Goal: Complete application form: Complete application form

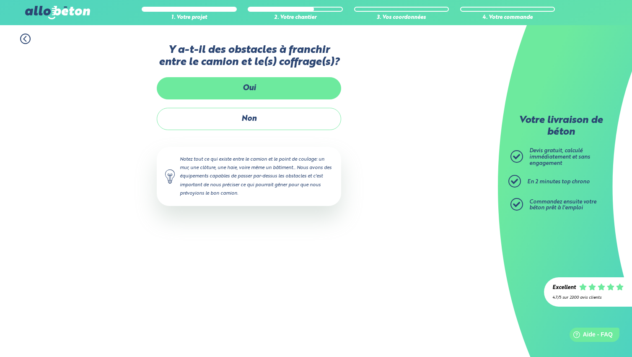
click at [271, 93] on label "Oui" at bounding box center [249, 88] width 184 height 22
click at [0, 0] on input "Oui" at bounding box center [0, 0] width 0 height 0
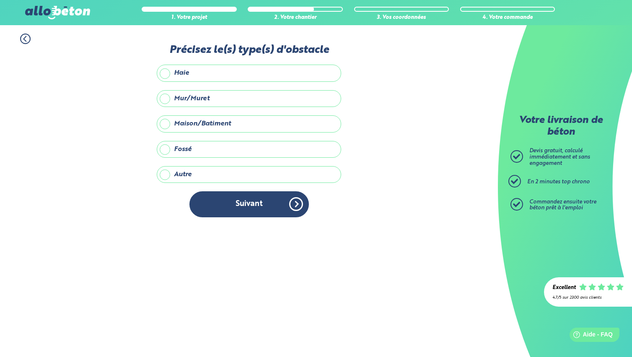
click at [231, 124] on label "Maison/Batiment" at bounding box center [249, 123] width 184 height 17
click at [0, 0] on input "Maison/Batiment" at bounding box center [0, 0] width 0 height 0
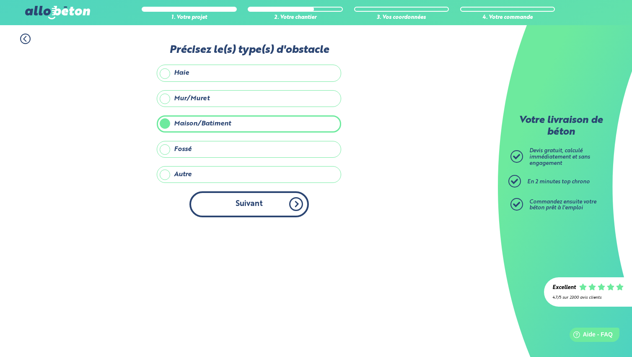
click at [250, 205] on button "Suivant" at bounding box center [248, 204] width 119 height 26
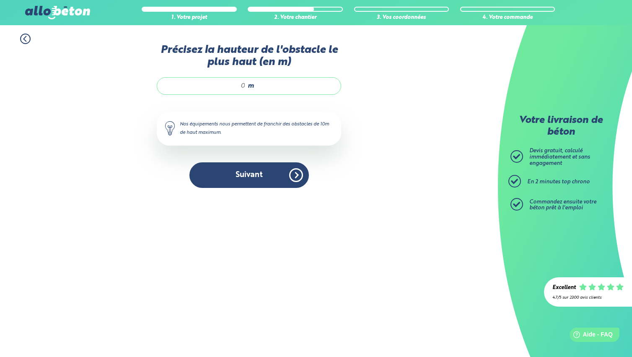
click at [240, 87] on input "Précisez la hauteur de l'obstacle le plus haut (en m)" at bounding box center [206, 86] width 80 height 8
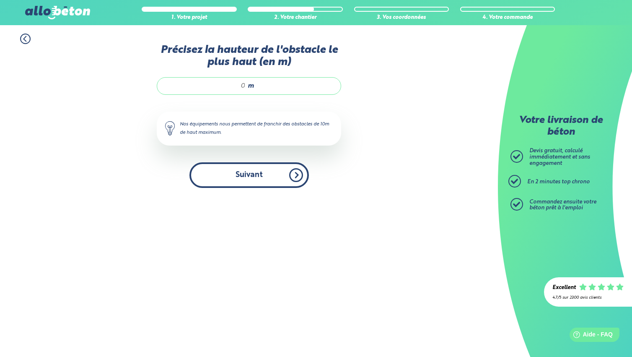
click at [240, 176] on button "Suivant" at bounding box center [248, 175] width 119 height 26
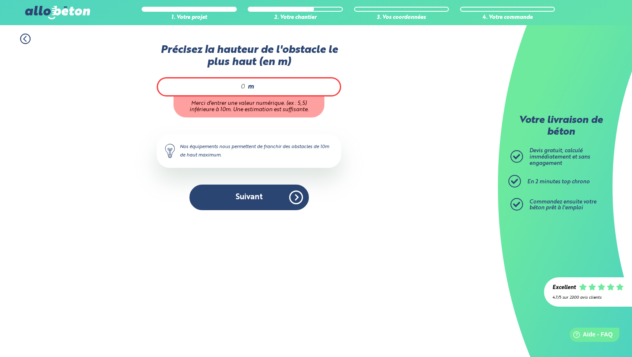
type input "8"
type input "6"
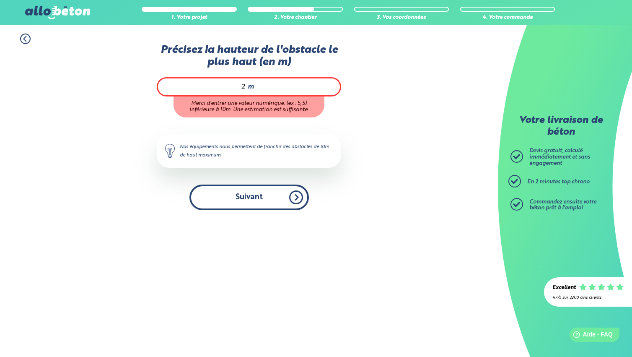
type input "2"
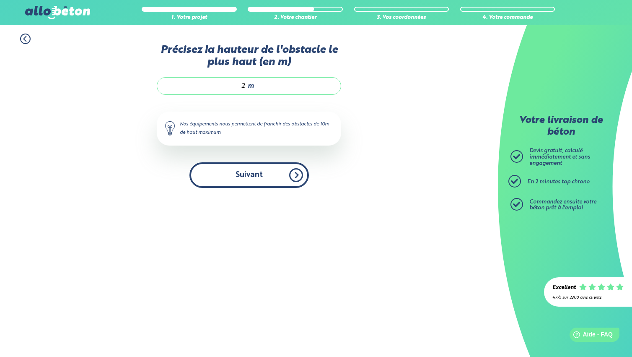
click at [246, 204] on div "Accueil Livraison Béton Centrale béton à proximité Livraison béton [GEOGRAPHIC_…" at bounding box center [249, 190] width 498 height 331
click at [259, 183] on button "Suivant" at bounding box center [248, 175] width 119 height 26
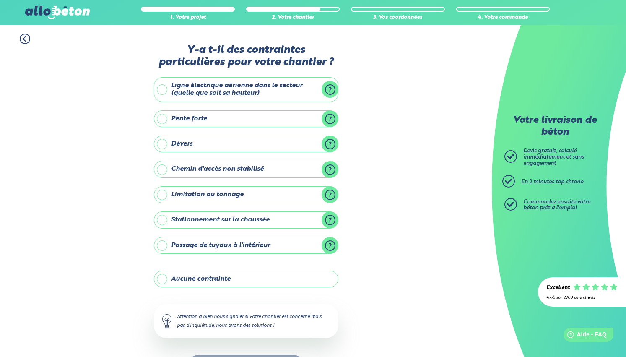
click at [269, 88] on label "Ligne électrique aérienne dans le secteur (quelle que soit sa hauteur)" at bounding box center [246, 89] width 184 height 25
click at [0, 0] on input "Ligne électrique aérienne dans le secteur (quelle que soit sa hauteur)" at bounding box center [0, 0] width 0 height 0
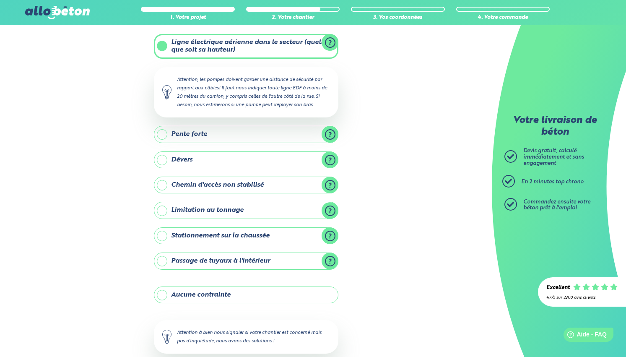
scroll to position [57, 0]
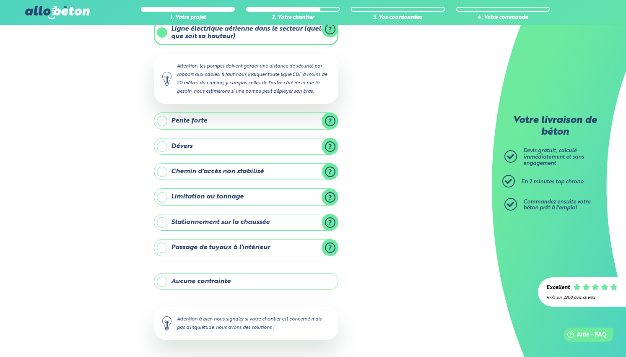
click at [257, 173] on label "Chemin d'accès non stabilisé" at bounding box center [246, 171] width 184 height 17
click at [0, 0] on input "Chemin d'accès non stabilisé" at bounding box center [0, 0] width 0 height 0
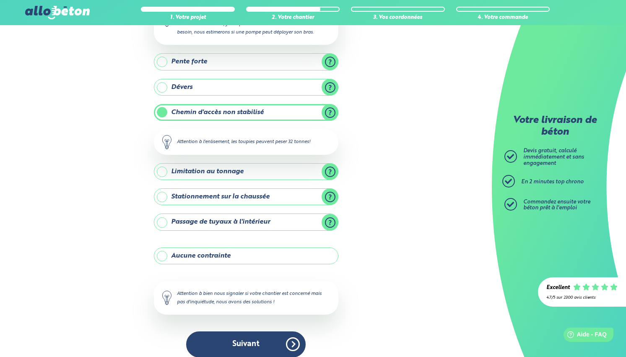
scroll to position [118, 0]
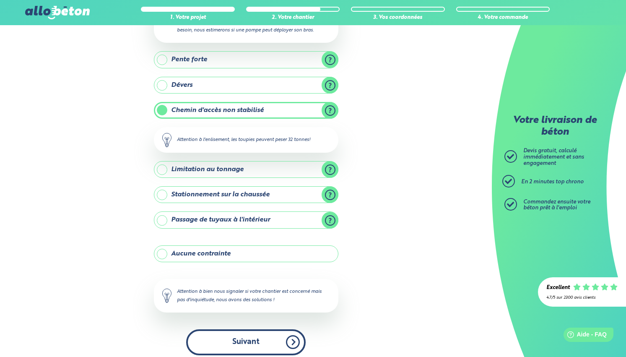
click at [275, 341] on button "Suivant" at bounding box center [245, 342] width 119 height 26
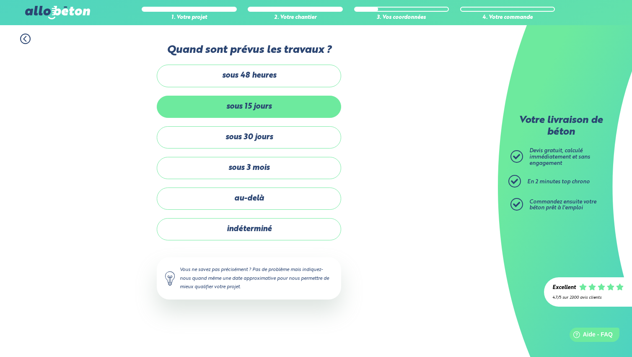
click at [274, 111] on label "sous 15 jours" at bounding box center [249, 107] width 184 height 22
click at [0, 0] on input "sous 15 jours" at bounding box center [0, 0] width 0 height 0
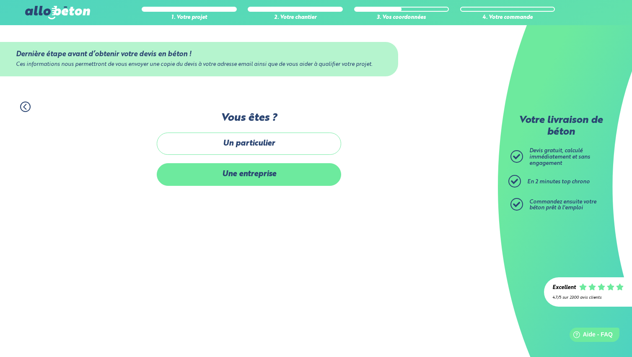
click at [299, 168] on label "Une entreprise" at bounding box center [249, 174] width 184 height 22
click at [0, 0] on input "Une entreprise" at bounding box center [0, 0] width 0 height 0
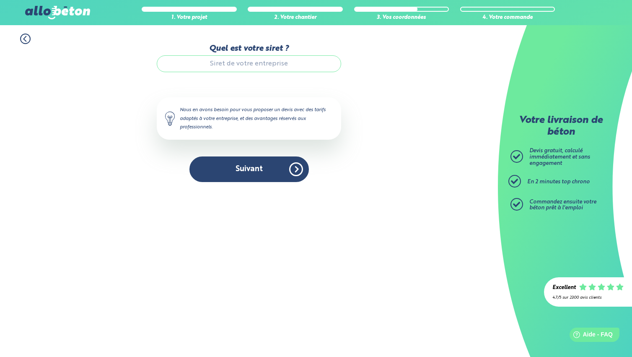
click at [269, 66] on input "Quel est votre siret ?" at bounding box center [249, 63] width 184 height 17
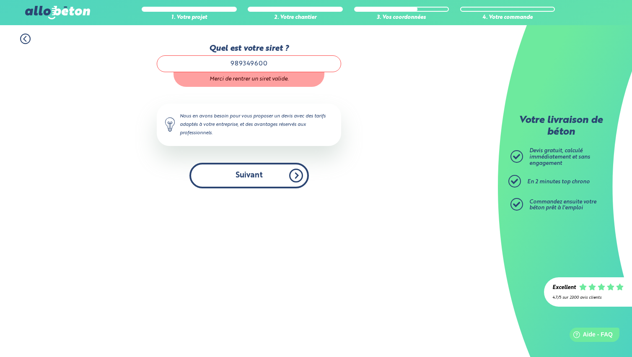
click at [272, 174] on button "Suivant" at bounding box center [248, 176] width 119 height 26
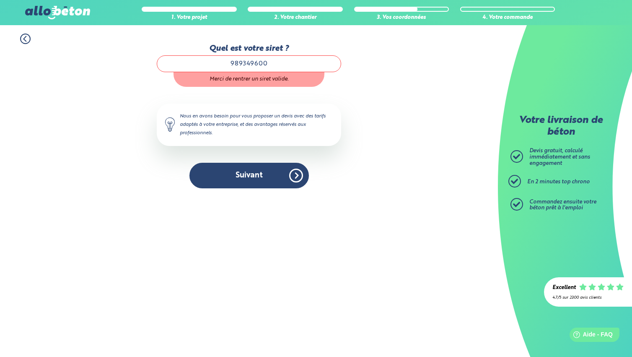
click at [290, 60] on input "989349600" at bounding box center [249, 63] width 184 height 17
type input "98934960000019"
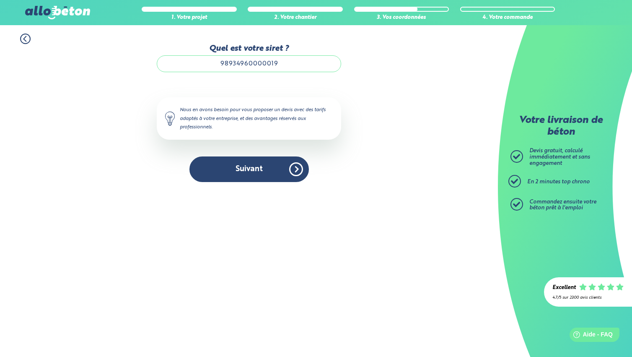
click at [409, 188] on div "1. Votre projet 2. Votre chantier 3. Vos coordonnées 4. Votre commande Quel est…" at bounding box center [249, 107] width 498 height 165
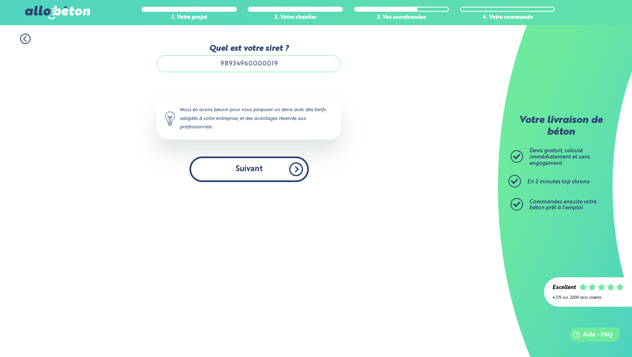
click at [271, 160] on button "Suivant" at bounding box center [248, 169] width 119 height 26
click at [256, 171] on button "Suivant" at bounding box center [248, 169] width 119 height 26
click at [280, 171] on button "Suivant" at bounding box center [248, 169] width 119 height 26
click at [295, 175] on button "Suivant" at bounding box center [248, 169] width 119 height 26
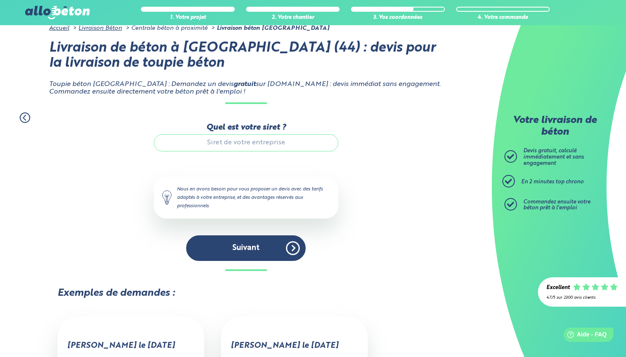
scroll to position [6, 0]
click at [256, 147] on input "Quel est votre siret ?" at bounding box center [246, 142] width 184 height 17
click at [258, 143] on input "Quel est votre siret ?" at bounding box center [246, 142] width 184 height 17
click at [240, 137] on input "Quel est votre siret ?" at bounding box center [246, 142] width 184 height 17
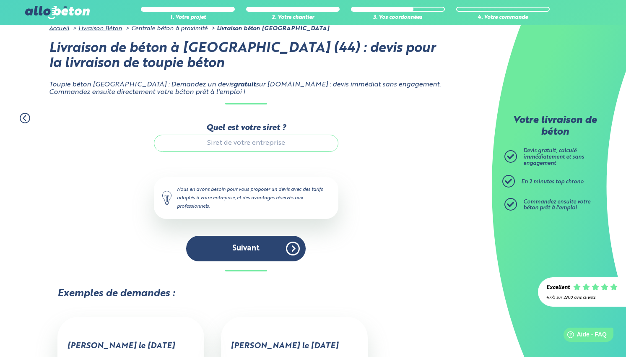
click at [240, 140] on input "Quel est votre siret ?" at bounding box center [246, 142] width 184 height 17
click at [222, 153] on div "Quel est votre siret ?" at bounding box center [246, 141] width 184 height 36
click at [227, 147] on input "Quel est votre siret ?" at bounding box center [246, 142] width 184 height 17
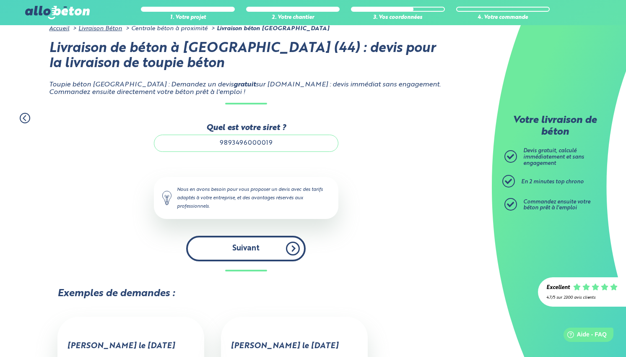
type input "9893496000019"
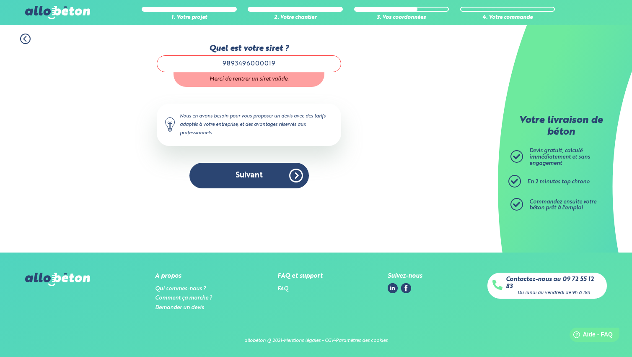
click at [290, 62] on input "9893496000019" at bounding box center [249, 63] width 184 height 17
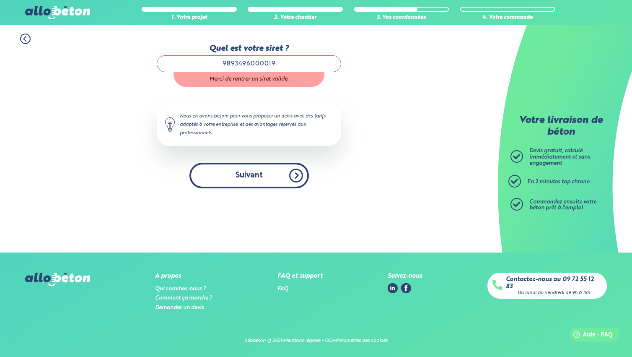
click at [268, 176] on button "Suivant" at bounding box center [248, 176] width 119 height 26
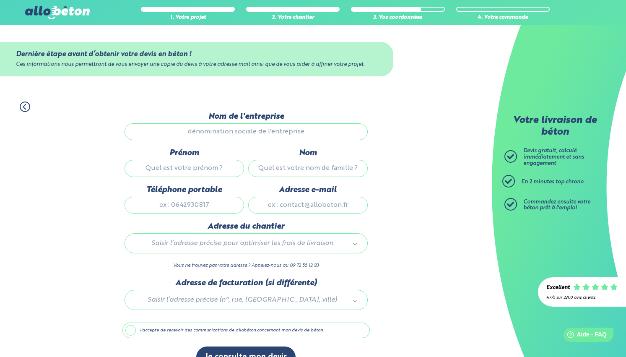
click at [266, 129] on input "Nom de l'entreprise" at bounding box center [245, 131] width 243 height 17
drag, startPoint x: 259, startPoint y: 157, endPoint x: 253, endPoint y: 140, distance: 17.8
click at [259, 159] on div "Nom" at bounding box center [308, 166] width 124 height 36
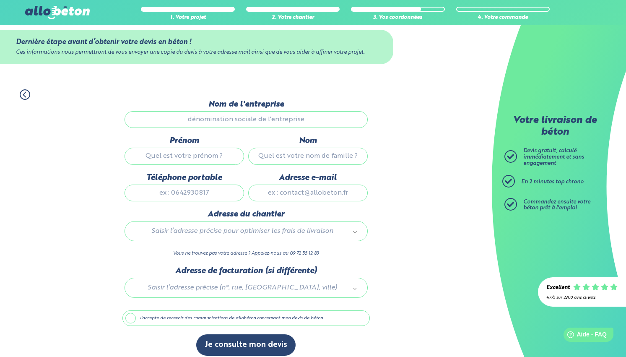
scroll to position [3, 0]
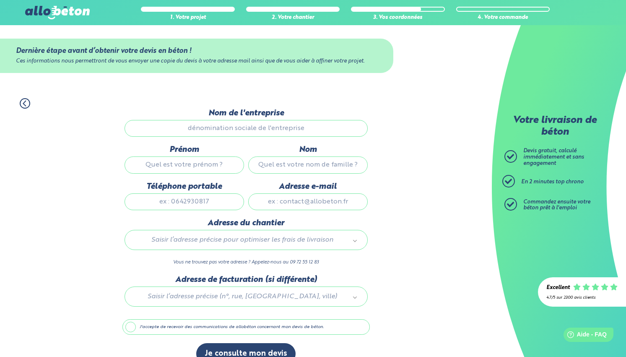
click at [235, 132] on input "Nom de l'entreprise" at bounding box center [245, 128] width 243 height 17
click at [228, 126] on input "Nom de l'entreprise" at bounding box center [245, 128] width 243 height 17
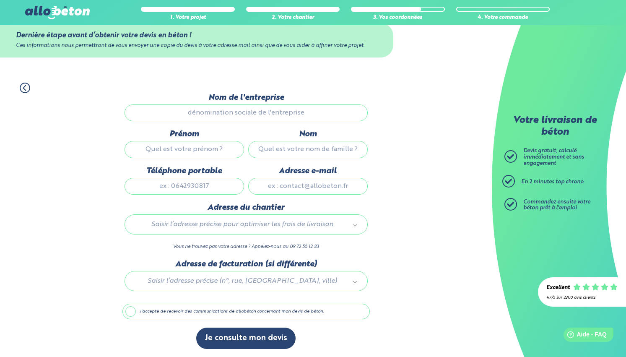
scroll to position [19, 0]
click at [236, 113] on input "Nom de l'entreprise" at bounding box center [245, 112] width 243 height 17
click at [209, 181] on input "Téléphone portable" at bounding box center [183, 185] width 119 height 17
click at [209, 190] on input "Téléphone portable" at bounding box center [183, 185] width 119 height 17
type input "0628189337"
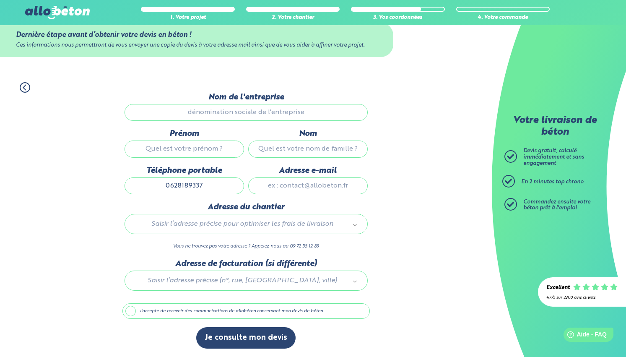
click at [313, 183] on input "Adresse e-mail" at bounding box center [307, 185] width 119 height 17
type input "contact@davlenbatiment.com"
type input "60 BOULEVARD DE LA FRATERNITÉ"
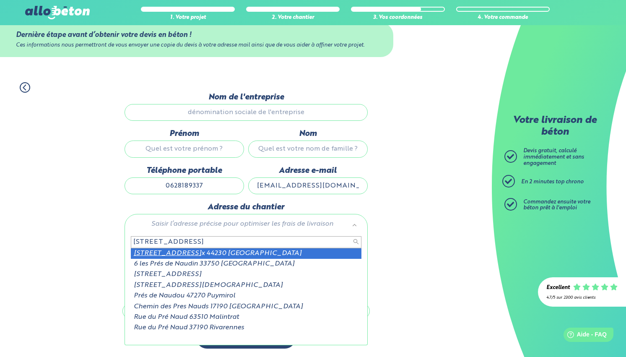
type input "6 rue des prés naux"
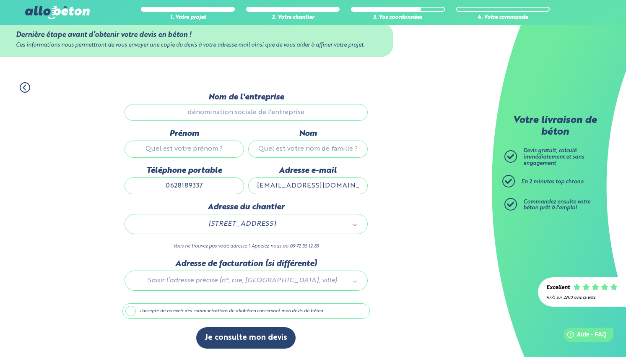
click at [224, 280] on div at bounding box center [245, 279] width 247 height 40
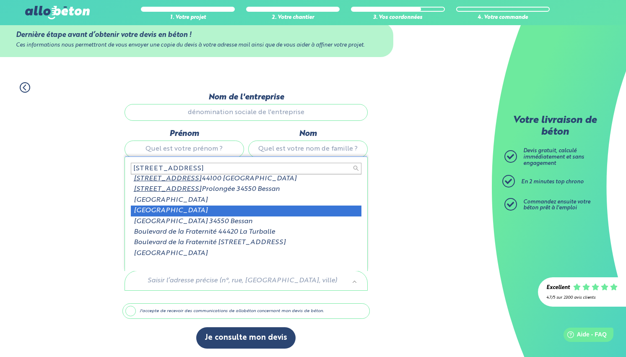
scroll to position [0, 0]
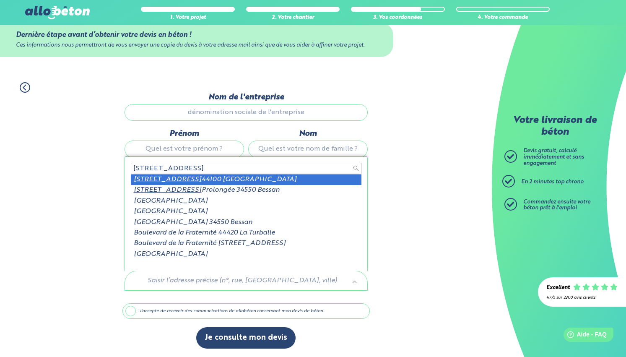
type input "60 boulevard de la fraternité"
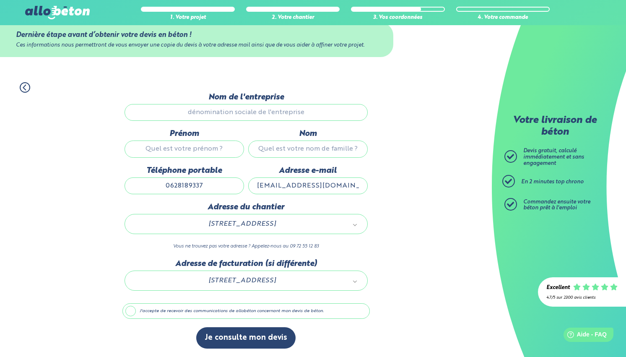
click at [219, 152] on input "Prénom" at bounding box center [183, 148] width 119 height 17
type input "David"
click at [284, 150] on input "Nom" at bounding box center [307, 148] width 119 height 17
type input "VO"
click at [200, 111] on input "Nom de l'entreprise" at bounding box center [245, 112] width 243 height 17
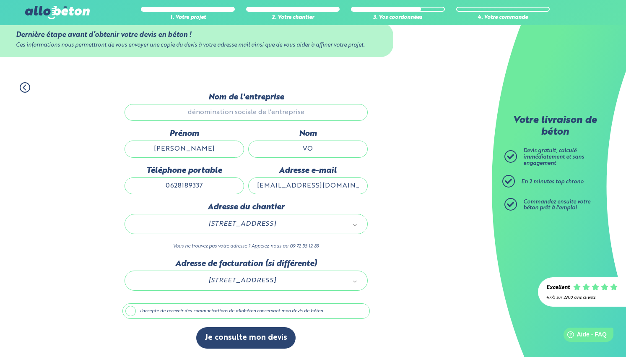
click at [204, 115] on input "Nom de l'entreprise" at bounding box center [245, 112] width 243 height 17
click at [207, 114] on input "Nom de l'entreprise" at bounding box center [245, 112] width 243 height 17
click at [250, 332] on button "Je consulte mon devis" at bounding box center [245, 337] width 99 height 21
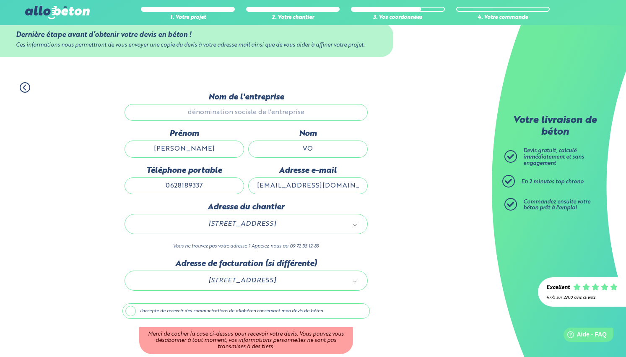
click at [287, 106] on input "Nom de l'entreprise" at bounding box center [245, 112] width 243 height 17
click at [287, 107] on input "Nom de l'entreprise" at bounding box center [245, 112] width 243 height 17
click at [286, 111] on input "Nom de l'entreprise" at bounding box center [245, 112] width 243 height 17
drag, startPoint x: 328, startPoint y: 149, endPoint x: 259, endPoint y: 145, distance: 68.4
click at [259, 145] on input "VO" at bounding box center [307, 148] width 119 height 17
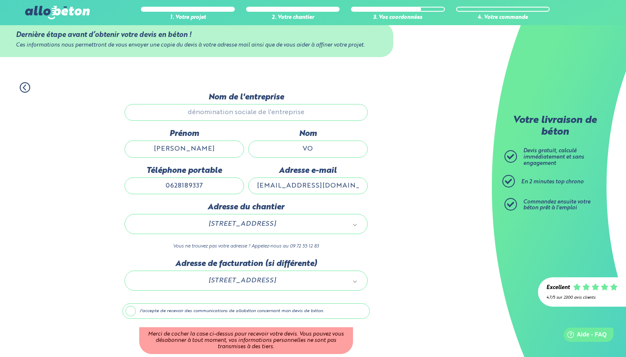
click at [269, 110] on input "Nom de l'entreprise" at bounding box center [245, 112] width 243 height 17
click at [267, 111] on input "Nom de l'entreprise" at bounding box center [245, 112] width 243 height 17
click at [369, 303] on div "J'accepte de recevoir des communications de allobéton concernant mon devis de b…" at bounding box center [245, 328] width 247 height 51
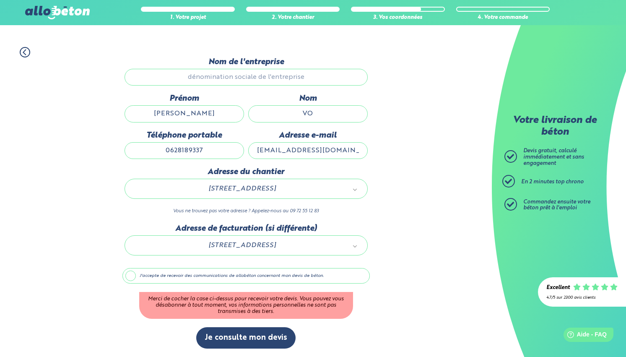
click at [129, 270] on label "J'accepte de recevoir des communications de allobéton concernant mon devis de b…" at bounding box center [245, 276] width 247 height 16
click at [0, 0] on input "J'accepte de recevoir des communications de allobéton concernant mon devis de b…" at bounding box center [0, 0] width 0 height 0
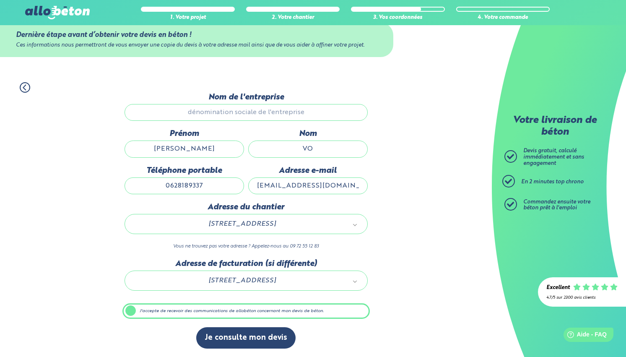
scroll to position [19, 0]
click at [236, 114] on input "Nom de l'entreprise" at bounding box center [245, 112] width 243 height 17
click at [248, 342] on button "Je consulte mon devis" at bounding box center [245, 337] width 99 height 21
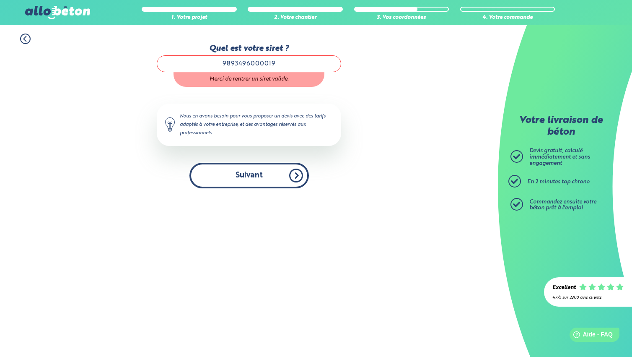
click at [261, 180] on button "Suivant" at bounding box center [248, 176] width 119 height 26
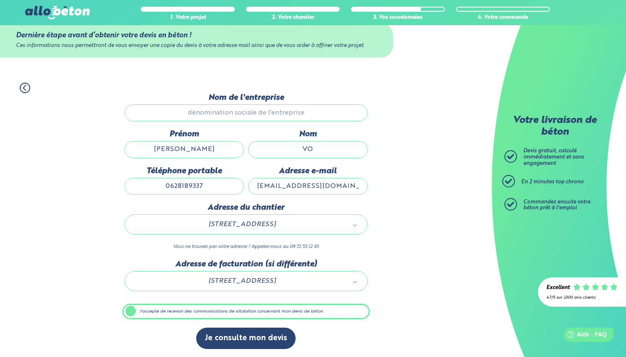
scroll to position [19, 0]
click at [253, 332] on button "Je consulte mon devis" at bounding box center [245, 337] width 99 height 21
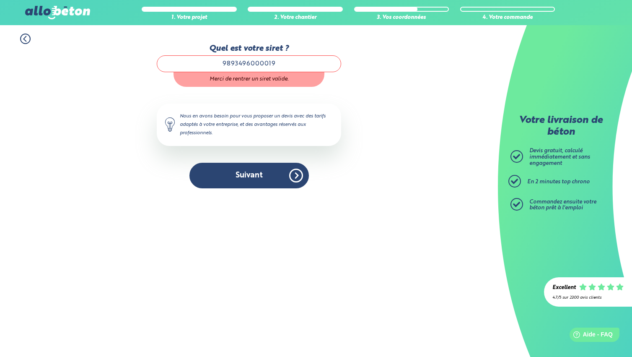
click at [284, 60] on input "9893496000019" at bounding box center [249, 63] width 184 height 17
click at [281, 65] on input "9893496000019" at bounding box center [249, 63] width 184 height 17
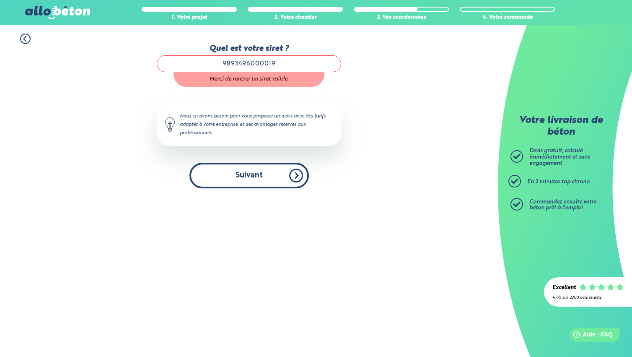
click at [265, 177] on button "Suivant" at bounding box center [248, 176] width 119 height 26
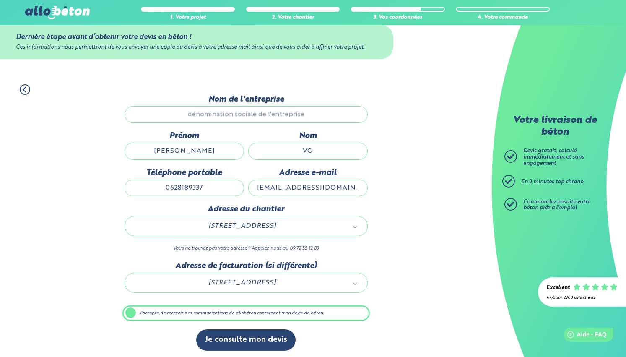
scroll to position [19, 0]
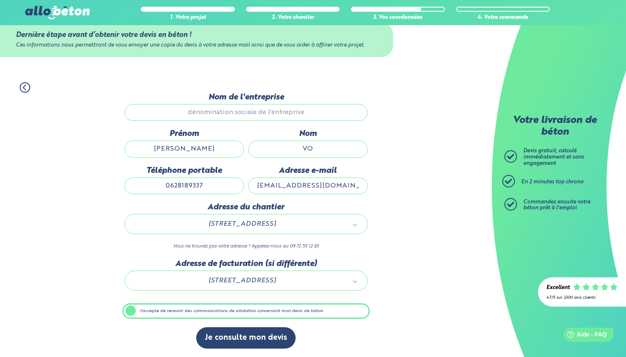
click at [251, 336] on button "Je consulte mon devis" at bounding box center [245, 337] width 99 height 21
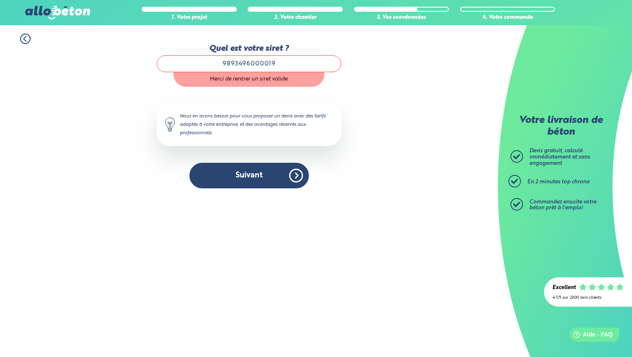
click at [288, 64] on input "9893496000019" at bounding box center [249, 63] width 184 height 17
drag, startPoint x: 293, startPoint y: 60, endPoint x: 191, endPoint y: 58, distance: 101.8
click at [191, 58] on input "9893496000019" at bounding box center [249, 63] width 184 height 17
drag, startPoint x: 289, startPoint y: 60, endPoint x: 223, endPoint y: 61, distance: 66.2
click at [223, 61] on input "9893496000019" at bounding box center [249, 63] width 184 height 17
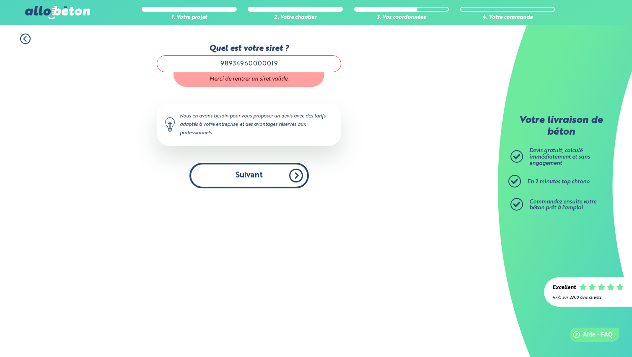
type input "98934960000019"
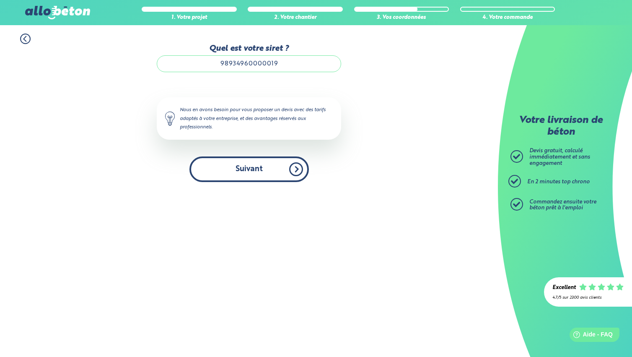
click at [259, 178] on button "Suivant" at bounding box center [248, 169] width 119 height 26
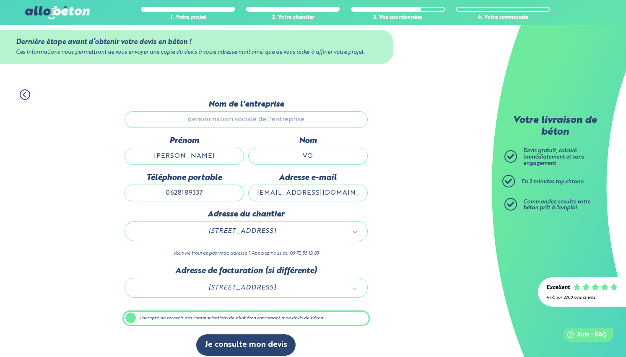
scroll to position [19, 0]
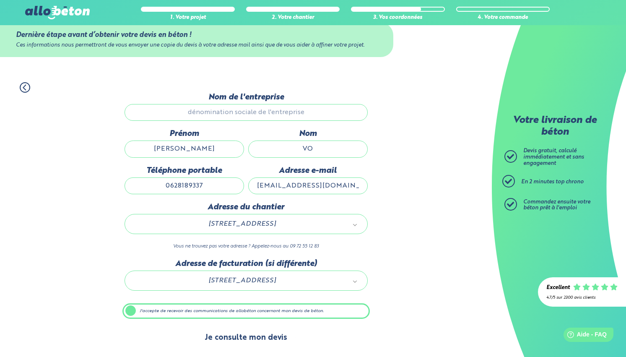
click at [261, 336] on button "Je consulte mon devis" at bounding box center [245, 337] width 99 height 21
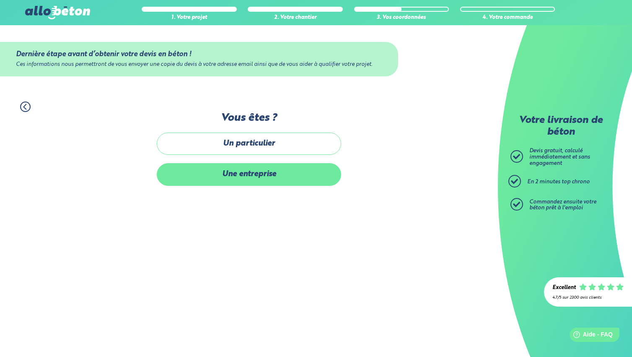
click at [291, 177] on label "Une entreprise" at bounding box center [249, 174] width 184 height 22
click at [0, 0] on input "Une entreprise" at bounding box center [0, 0] width 0 height 0
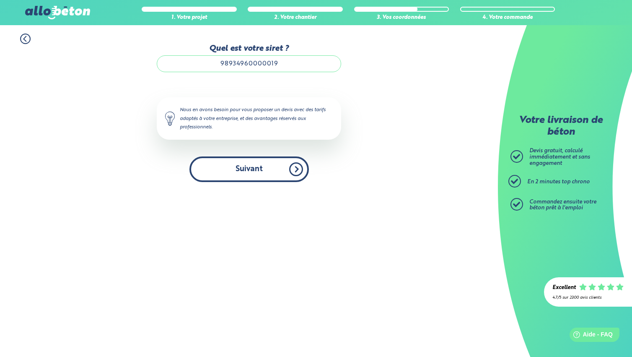
click at [254, 163] on button "Suivant" at bounding box center [248, 169] width 119 height 26
click at [270, 176] on button "Suivant" at bounding box center [248, 169] width 119 height 26
click at [271, 175] on button "Suivant" at bounding box center [248, 169] width 119 height 26
click at [261, 176] on button "Suivant" at bounding box center [248, 169] width 119 height 26
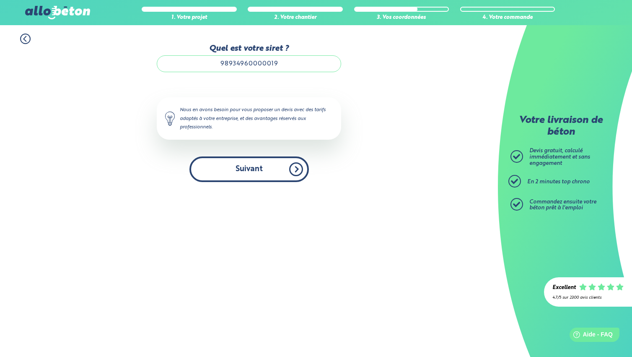
click at [264, 167] on button "Suivant" at bounding box center [248, 169] width 119 height 26
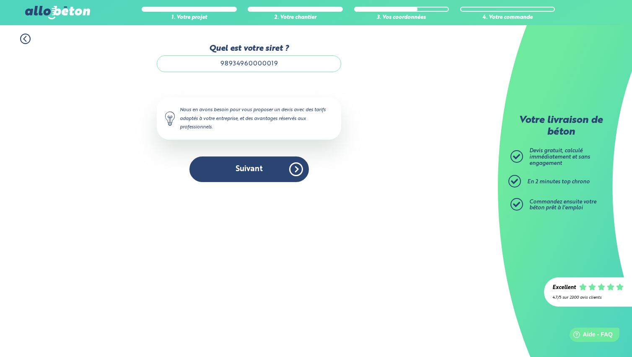
drag, startPoint x: 264, startPoint y: 167, endPoint x: 276, endPoint y: 113, distance: 55.7
click at [264, 167] on button "Suivant" at bounding box center [248, 169] width 119 height 26
click at [276, 113] on div "Nous en avons besoin pour vous proposer un devis avec des tarifs adaptés à votr…" at bounding box center [249, 118] width 184 height 42
